Goal: Task Accomplishment & Management: Complete application form

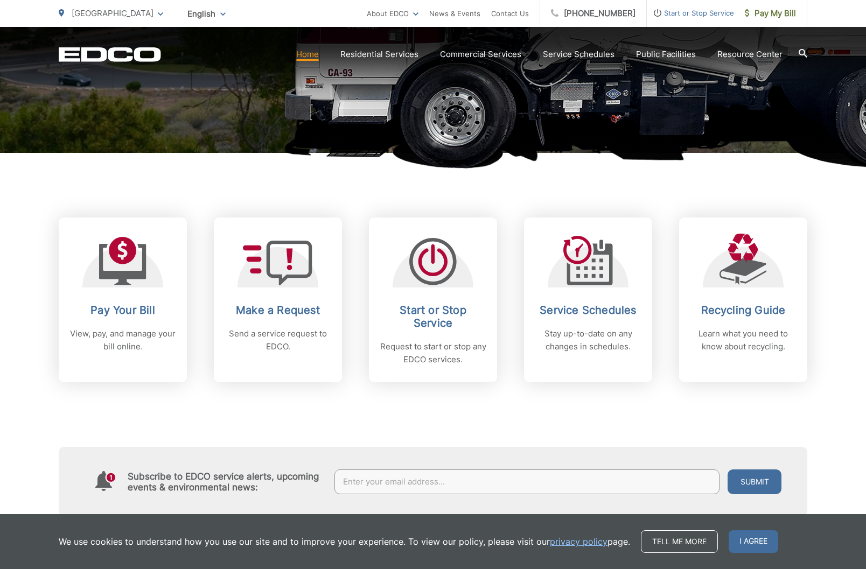
scroll to position [323, 0]
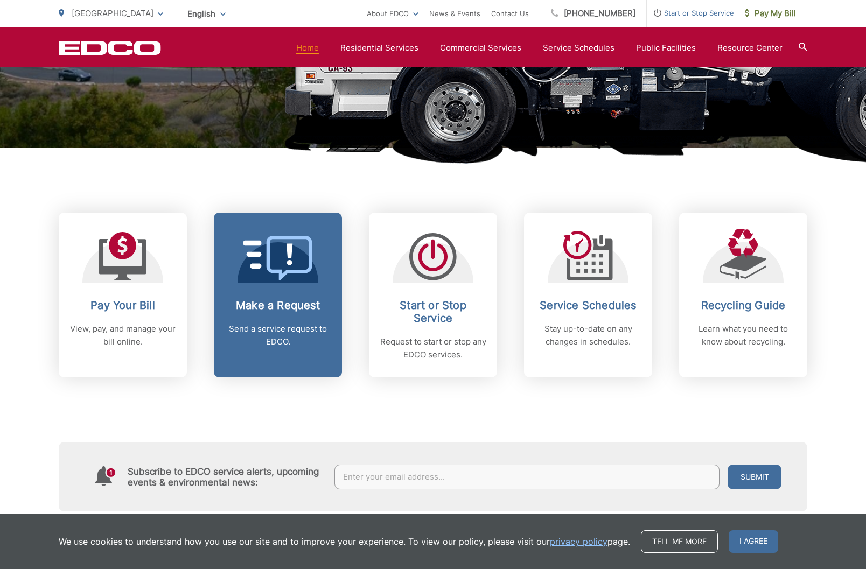
click at [262, 314] on div "Make a Request Send a service request to EDCO." at bounding box center [278, 324] width 107 height 50
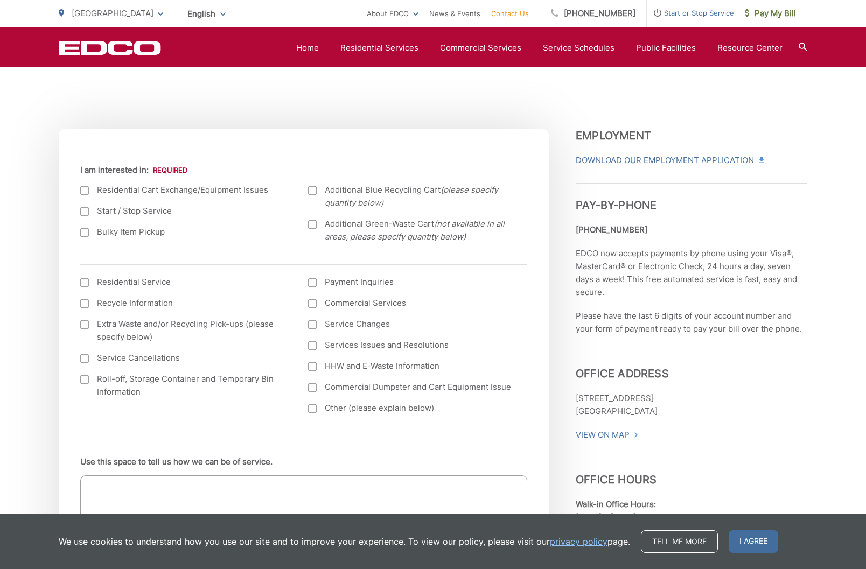
scroll to position [377, 0]
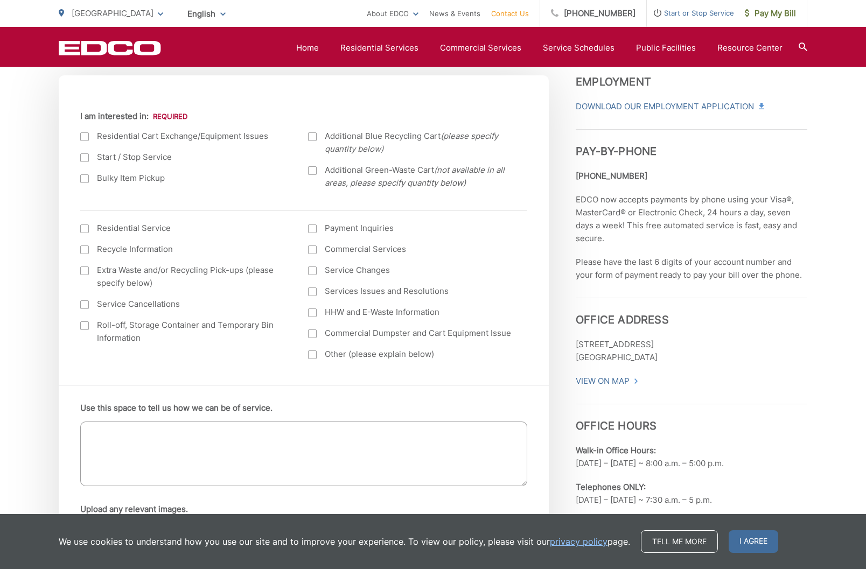
click at [115, 425] on textarea "Use this space to tell us how we can be of service." at bounding box center [303, 454] width 447 height 65
click at [338, 428] on textarea "I have too many trash carts. One of them mysteriously appeared (I did not order…" at bounding box center [303, 454] width 447 height 65
click at [463, 430] on textarea "I have too many trash carts. One of them mysteriously appeared a while back (I …" at bounding box center [303, 454] width 447 height 65
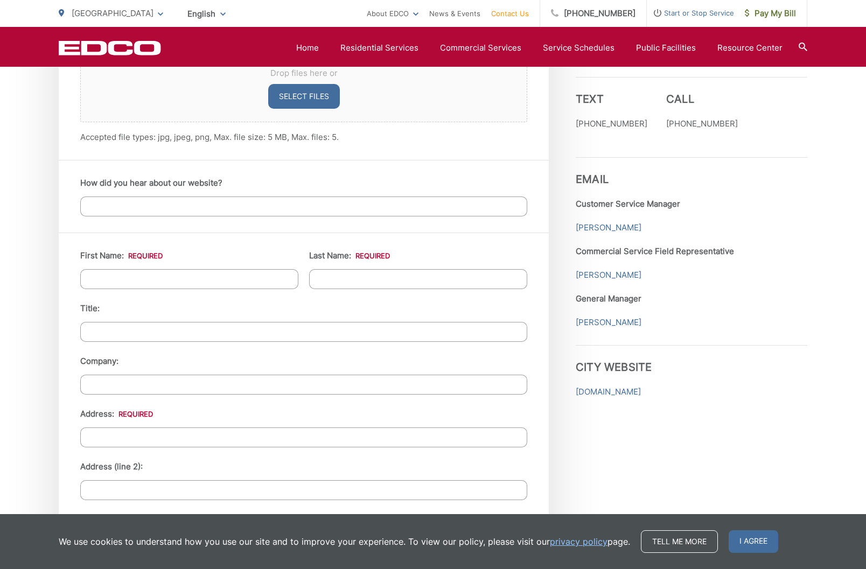
scroll to position [862, 0]
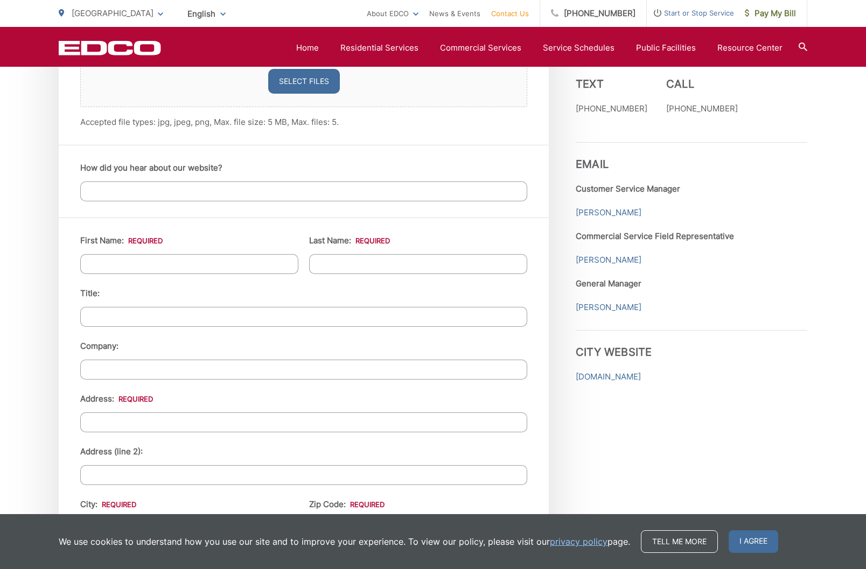
type textarea "I have too many trash carts. One of them mysteriously appeared a while back (I …"
click at [127, 262] on input "First Name: *" at bounding box center [189, 264] width 218 height 20
type input "[PERSON_NAME]"
type input "[STREET_ADDRESS]"
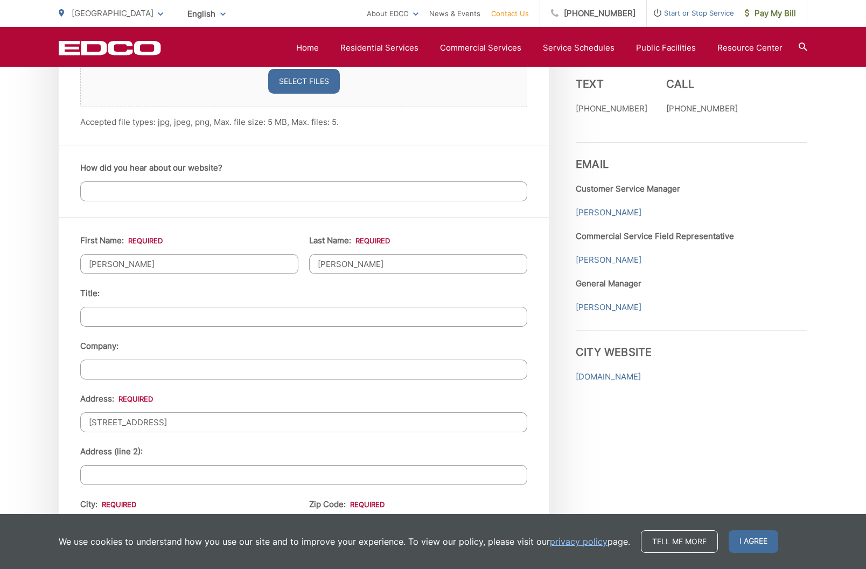
type input "[GEOGRAPHIC_DATA]"
type input "90275"
type input "3104661292"
type input "[PERSON_NAME][EMAIL_ADDRESS][DOMAIN_NAME]"
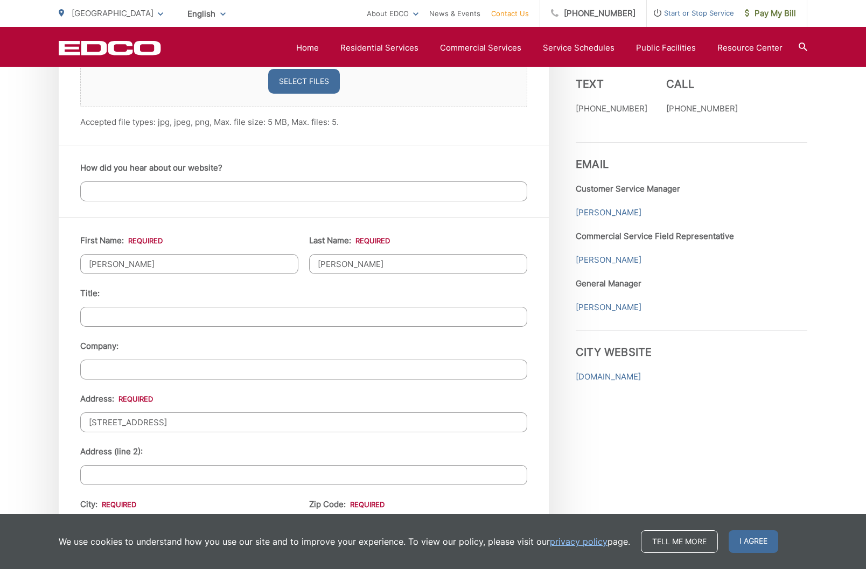
type input "[PHONE_NUMBER]"
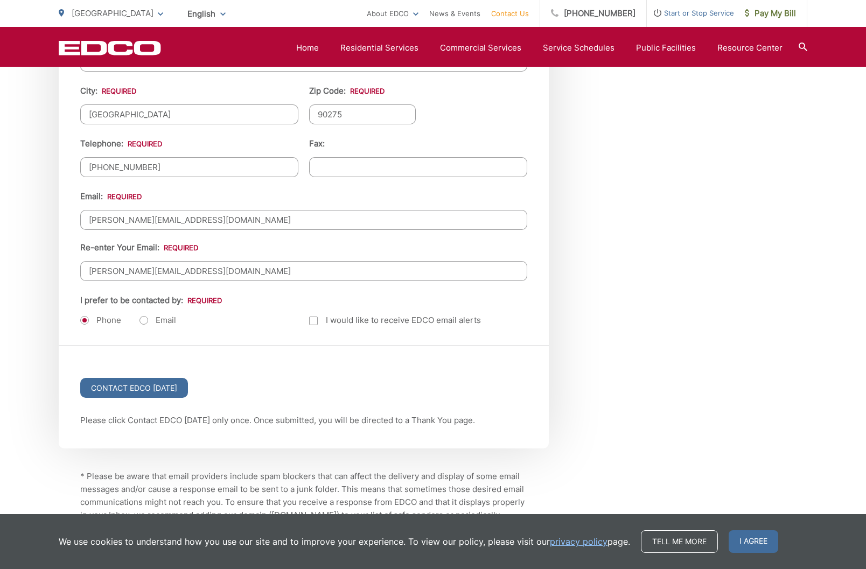
scroll to position [1293, 0]
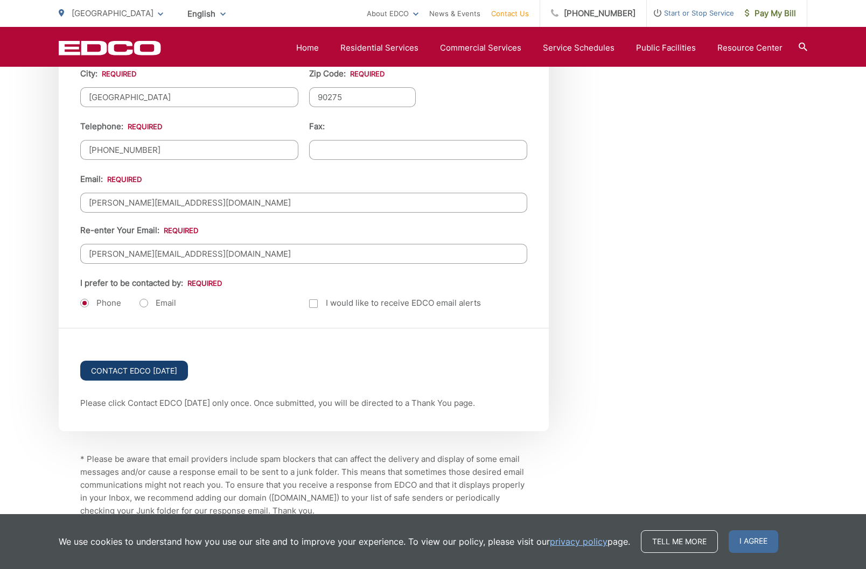
click at [154, 361] on input "Contact EDCO [DATE]" at bounding box center [134, 371] width 108 height 20
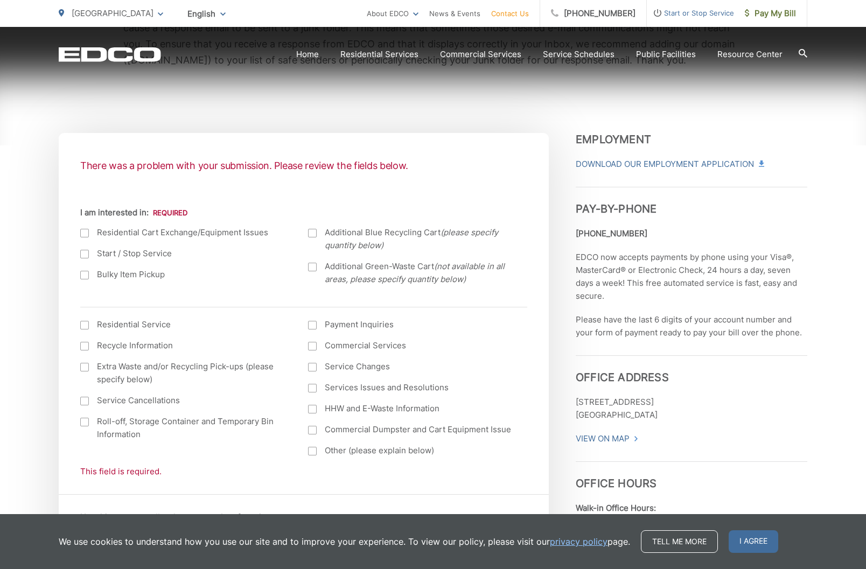
scroll to position [323, 0]
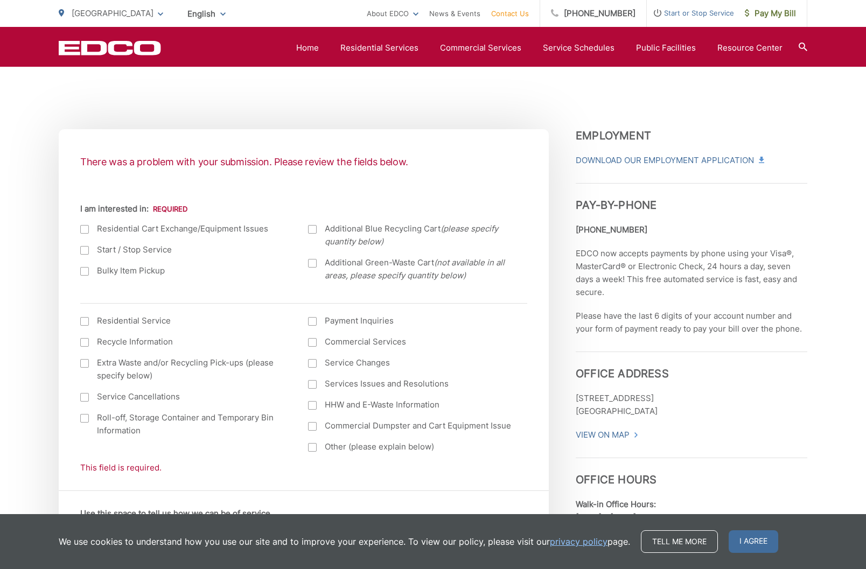
click at [85, 227] on div at bounding box center [84, 229] width 9 height 9
click at [0, 0] on input "I am interested in:" at bounding box center [0, 0] width 0 height 0
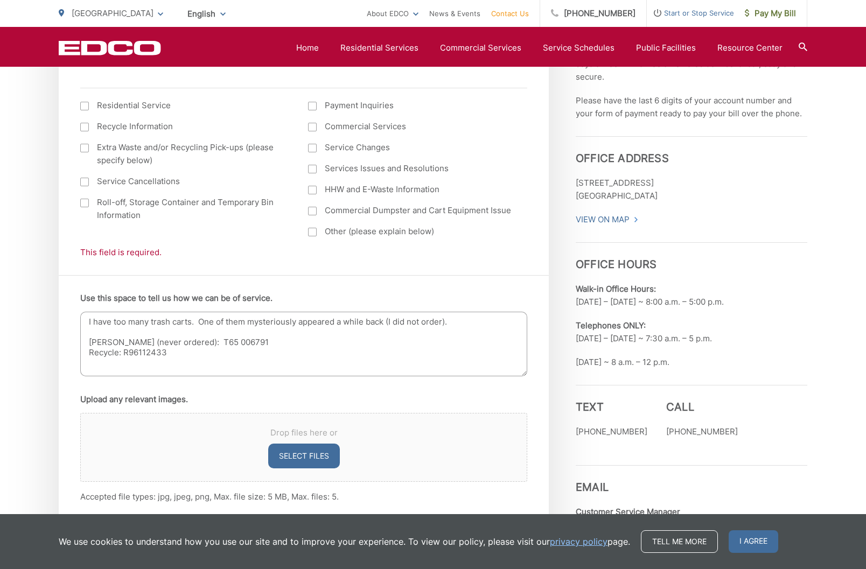
scroll to position [593, 0]
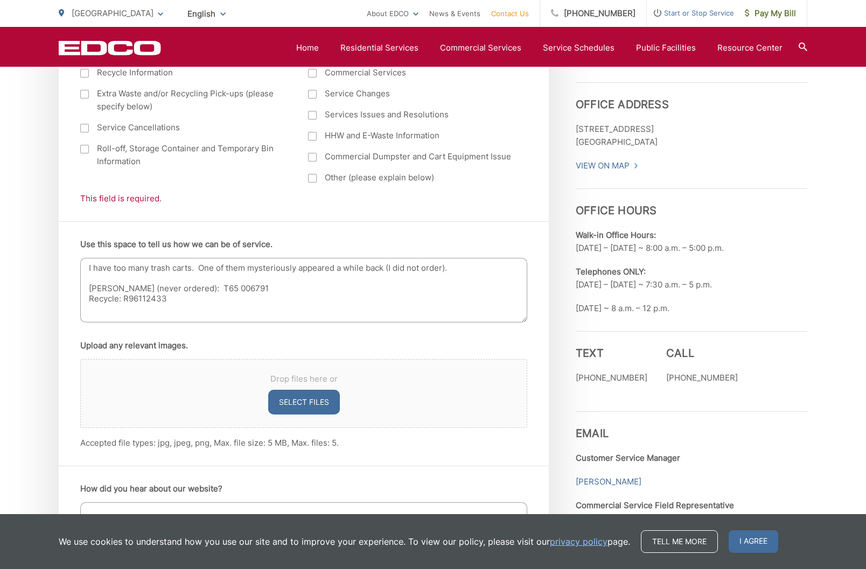
click at [137, 312] on textarea "I have too many trash carts. One of them mysteriously appeared a while back (I …" at bounding box center [303, 290] width 447 height 65
click at [199, 297] on textarea "I have too many trash carts. One of them mysteriously appeared a while back (I …" at bounding box center [303, 290] width 447 height 65
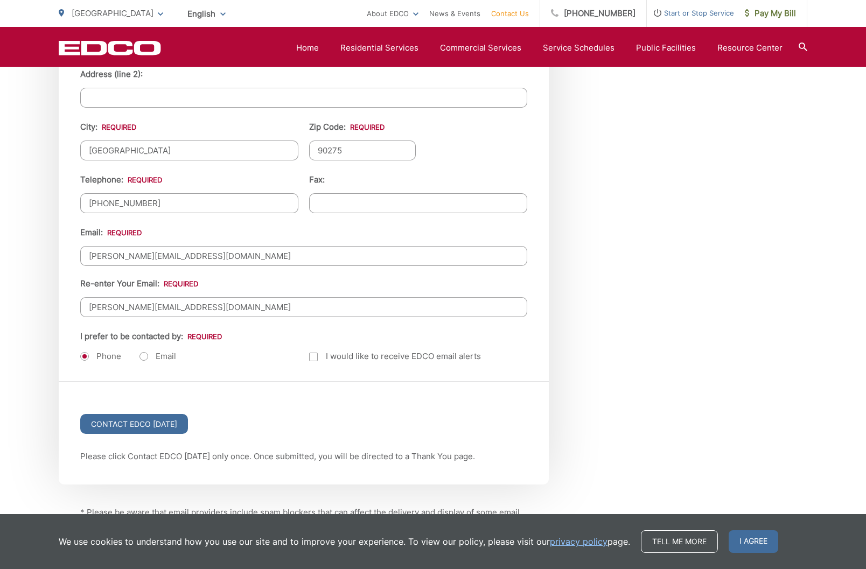
scroll to position [1347, 0]
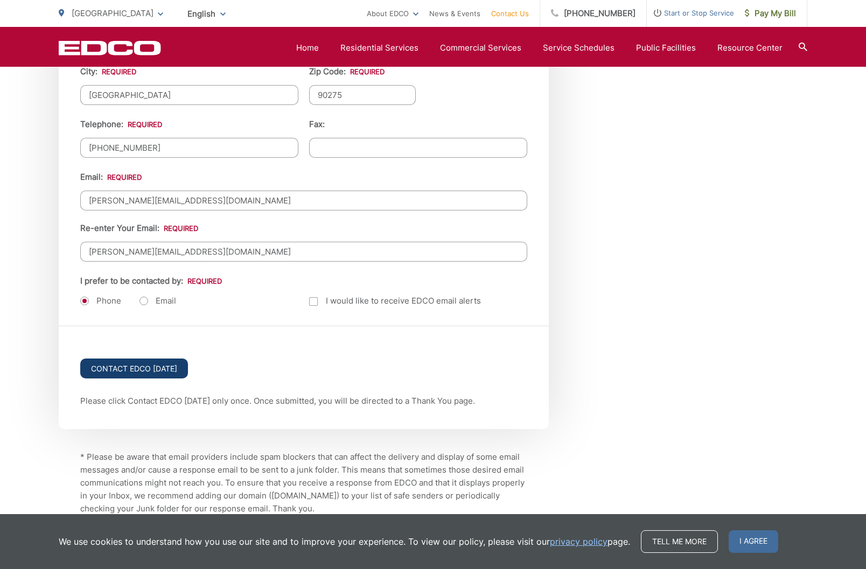
type textarea "I have too many trash carts. One of them mysteriously appeared a while back (I …"
click at [133, 365] on input "Contact EDCO Today" at bounding box center [134, 369] width 108 height 20
